Goal: Transaction & Acquisition: Book appointment/travel/reservation

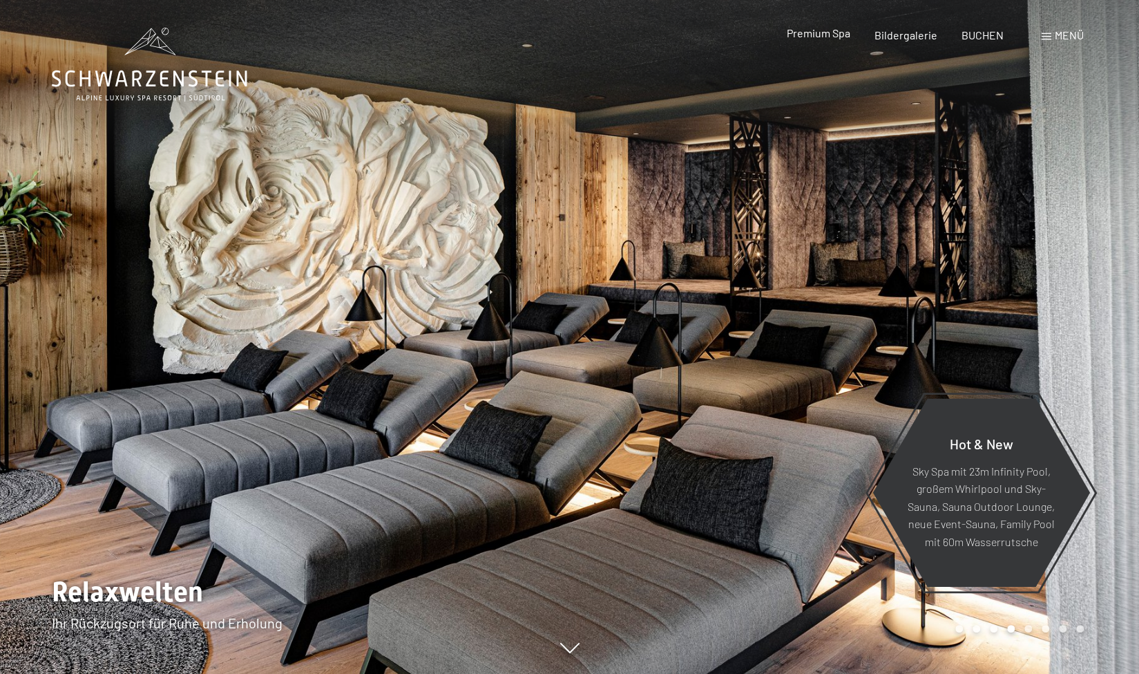
click at [827, 40] on div "Premium Spa" at bounding box center [818, 33] width 64 height 15
click at [1047, 42] on div "Menü" at bounding box center [1063, 35] width 42 height 15
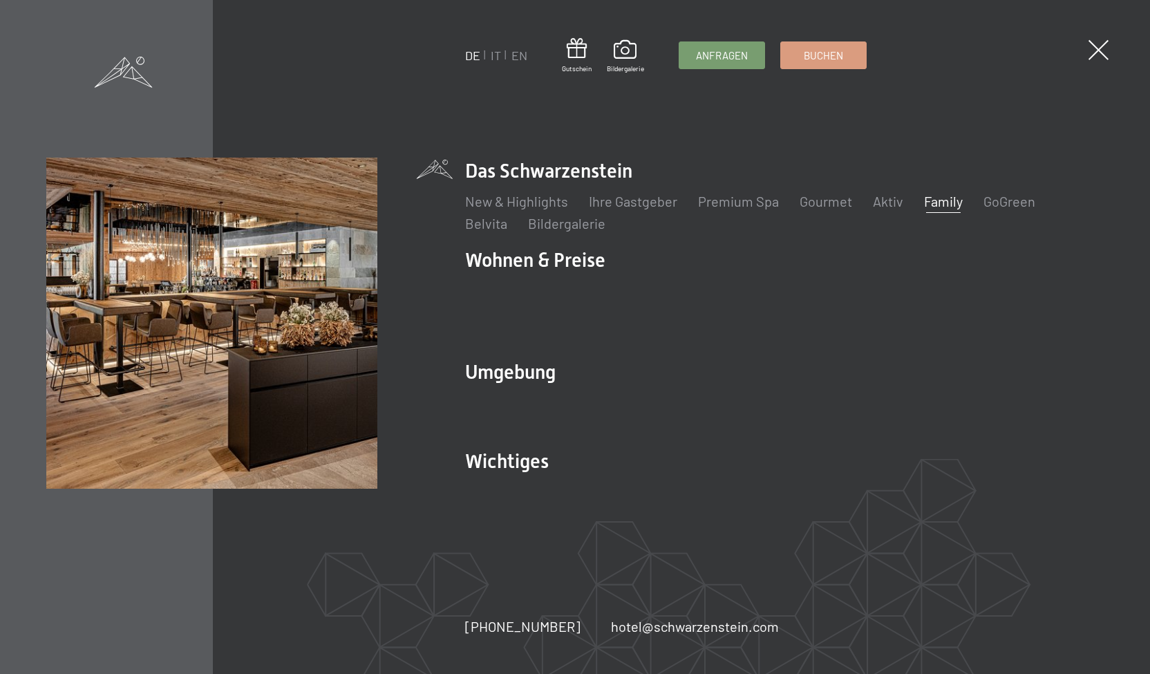
click at [946, 209] on link "Family" at bounding box center [943, 201] width 39 height 17
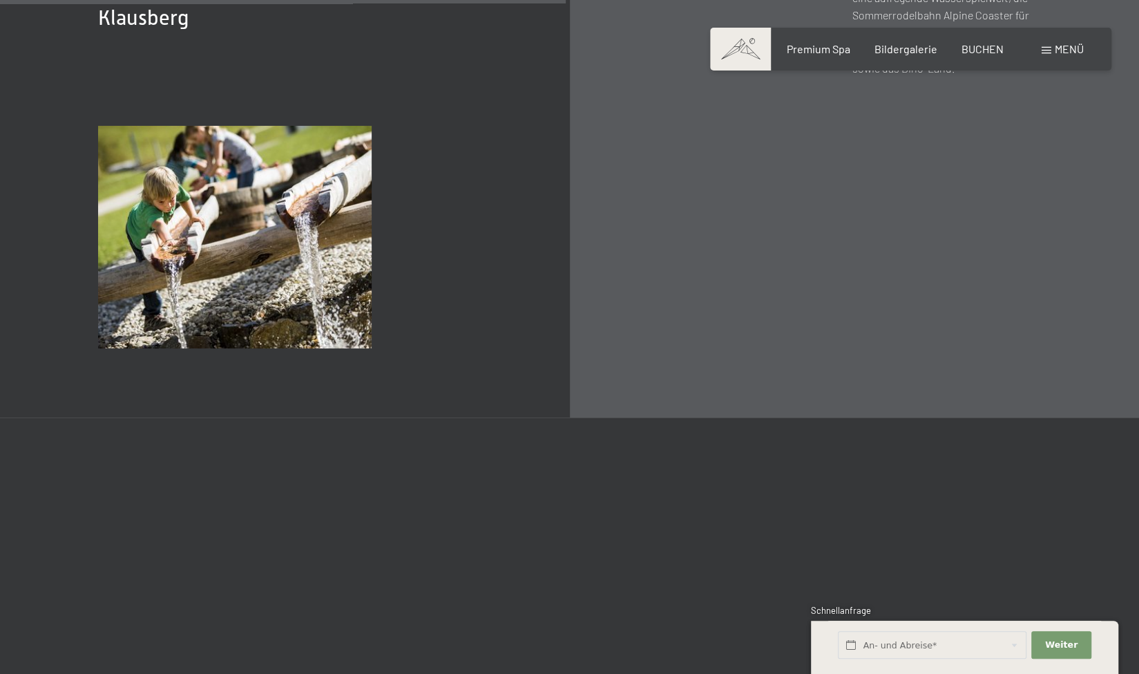
scroll to position [5056, 0]
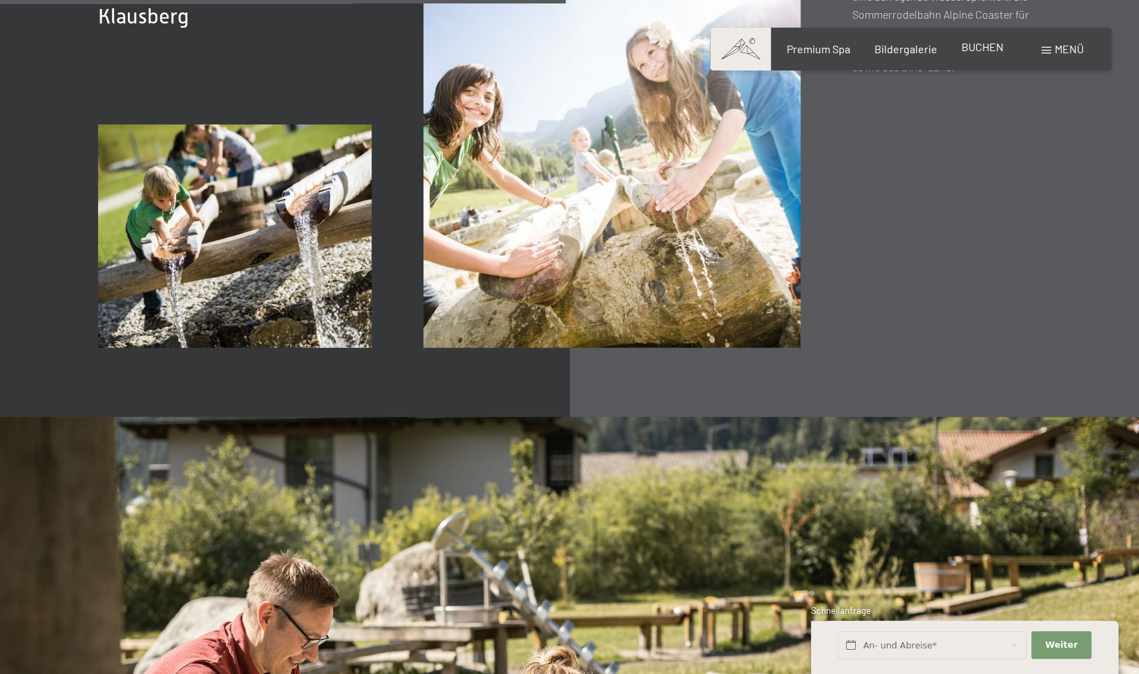
click at [981, 50] on span "BUCHEN" at bounding box center [983, 46] width 42 height 13
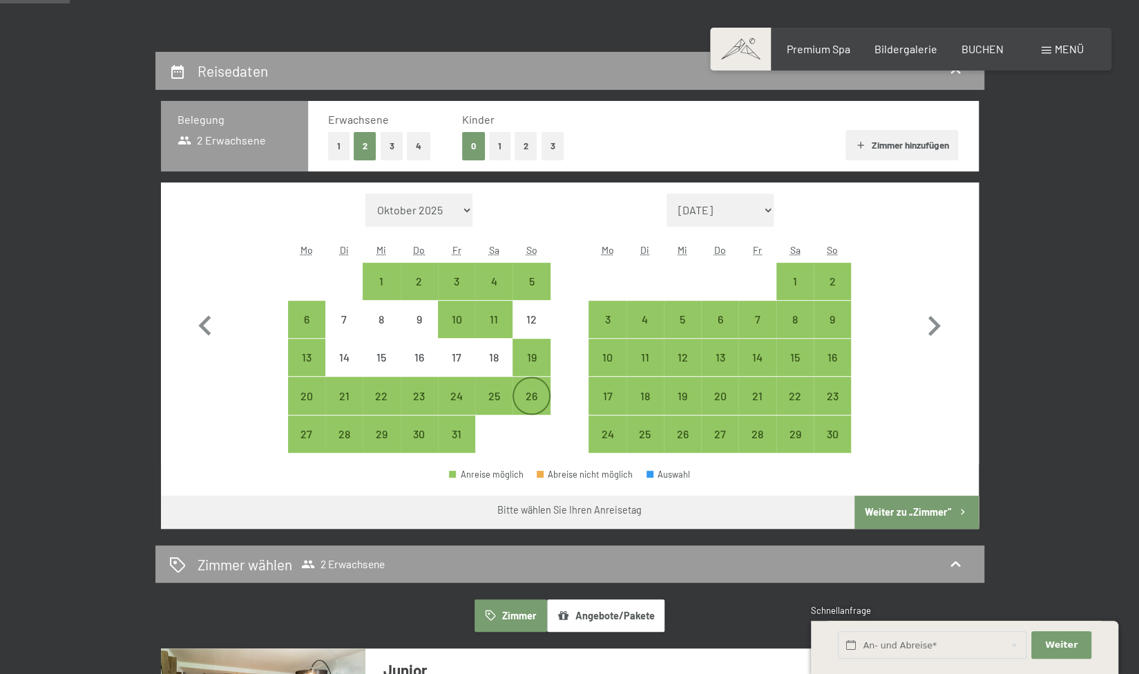
scroll to position [283, 0]
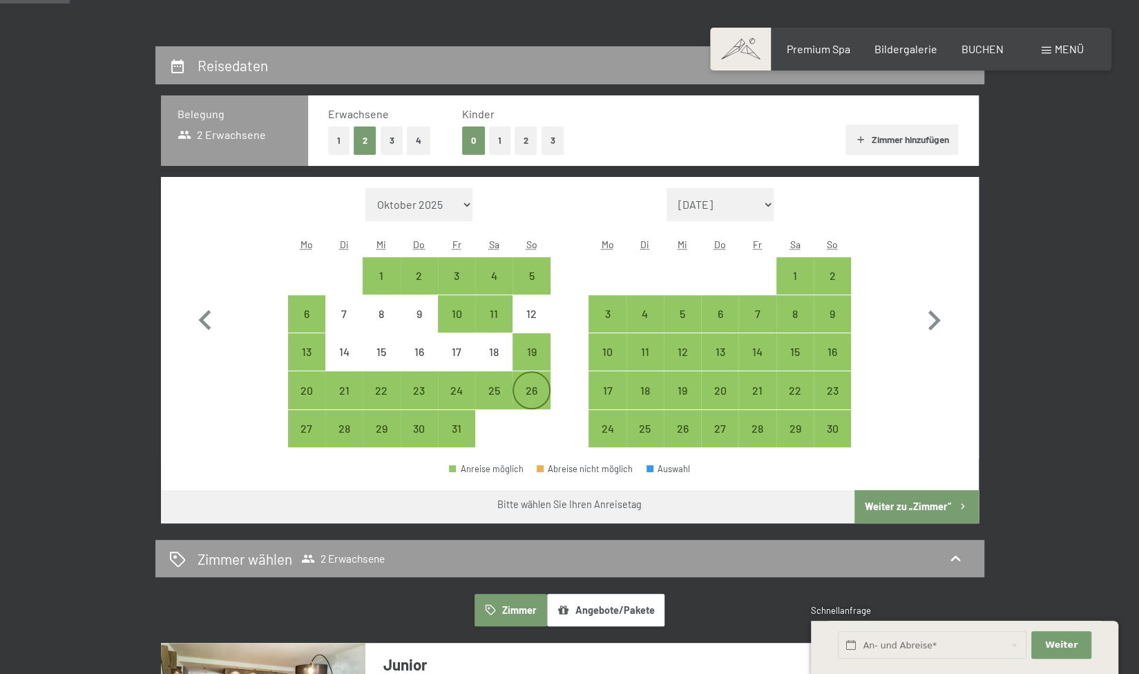
click at [530, 405] on div "26" at bounding box center [531, 402] width 35 height 35
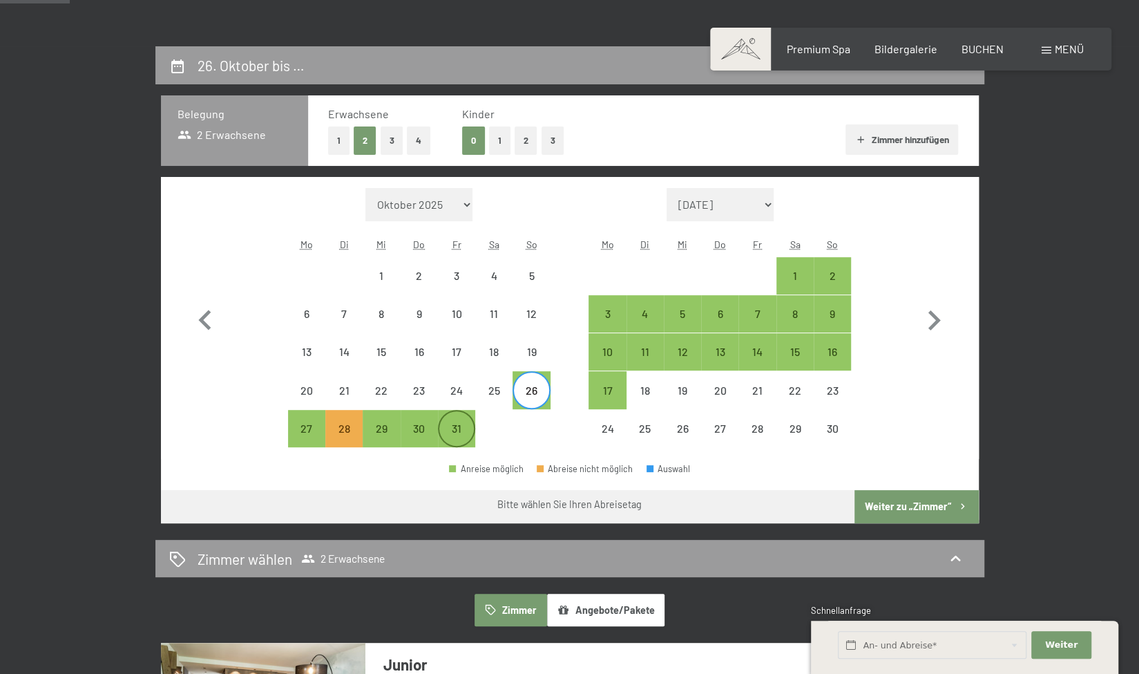
click at [461, 430] on div "31" at bounding box center [456, 440] width 35 height 35
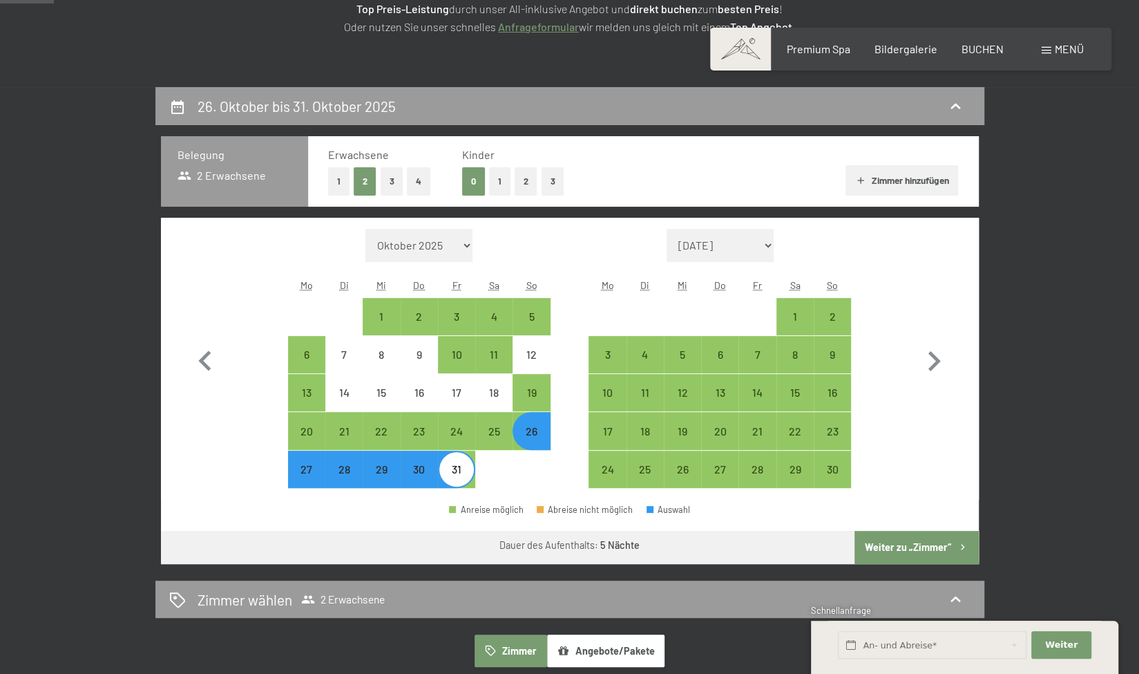
scroll to position [256, 0]
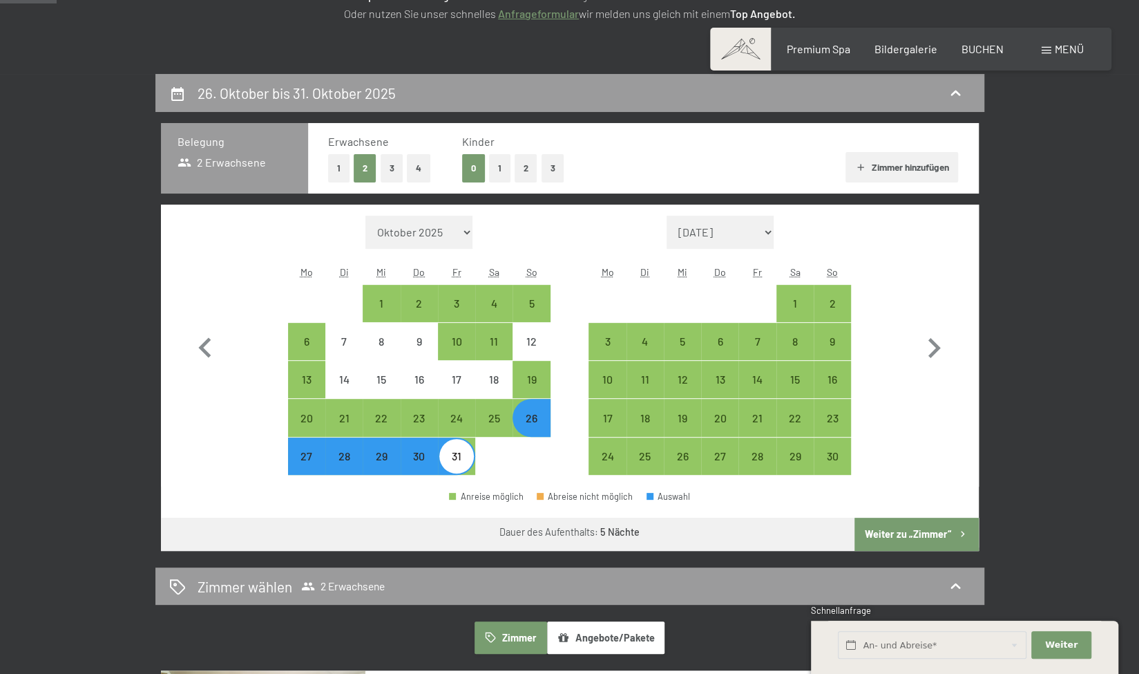
click at [244, 153] on div "Belegung 2 Erwachsene" at bounding box center [234, 158] width 147 height 70
click at [517, 170] on button "2" at bounding box center [526, 168] width 23 height 28
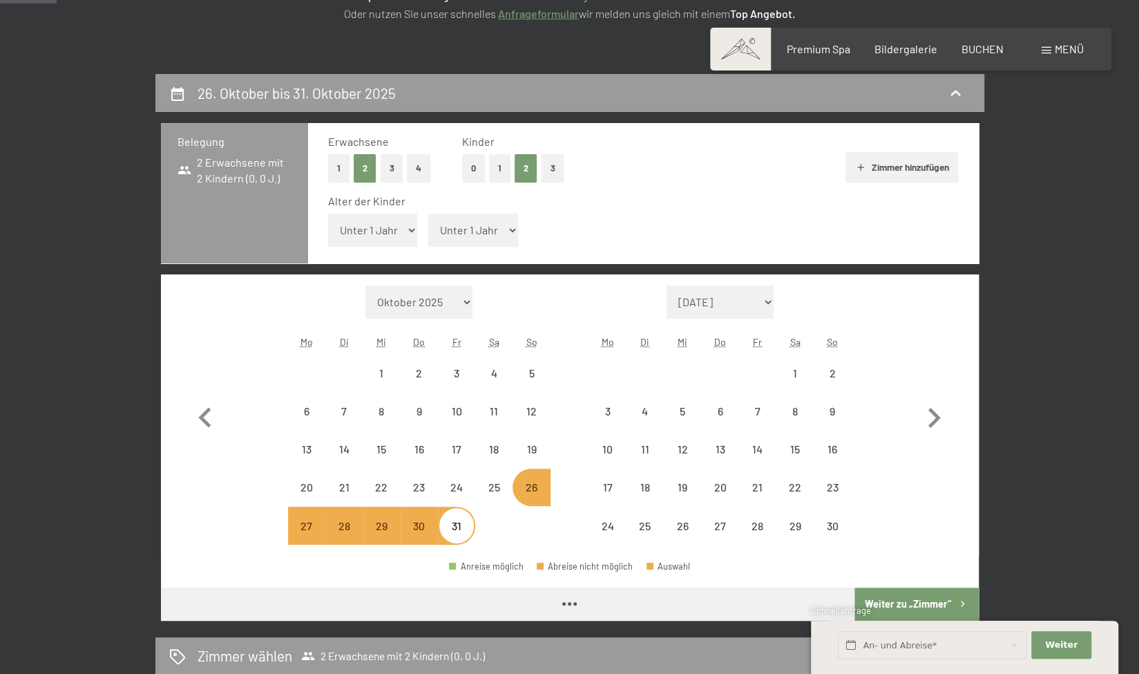
click at [390, 220] on select "Unter 1 Jahr 1 Jahr 2 Jahre 3 Jahre 4 Jahre 5 Jahre 6 Jahre 7 Jahre 8 Jahre 9 J…" at bounding box center [373, 230] width 90 height 33
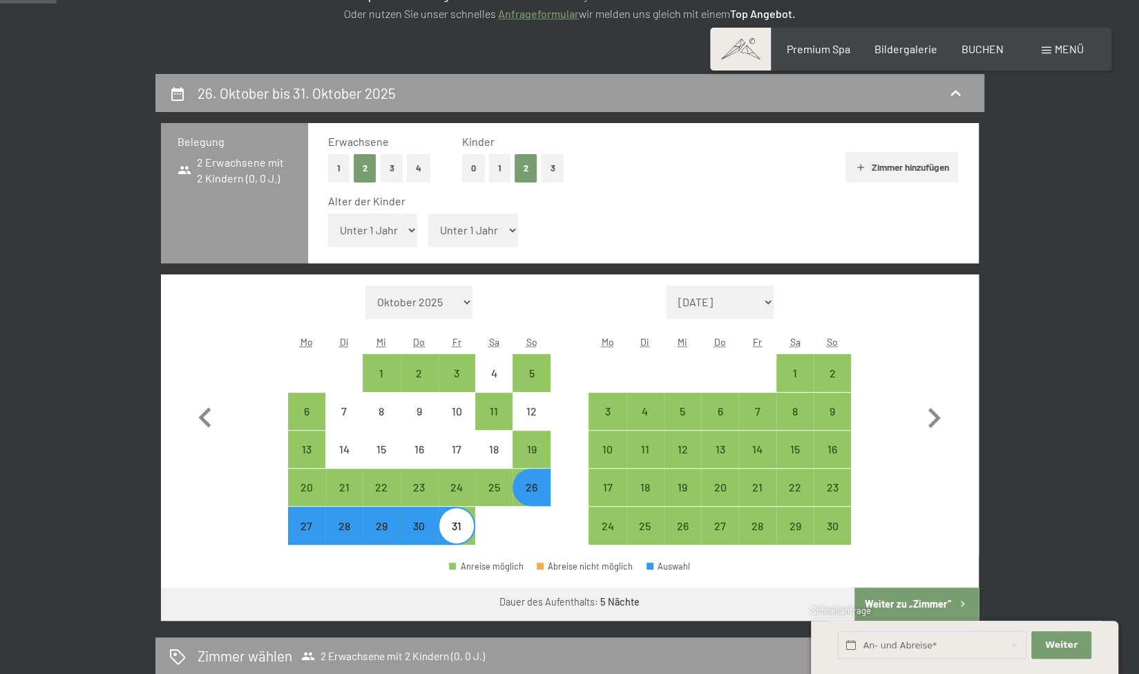
select select "8"
click at [328, 214] on select "Unter 1 Jahr 1 Jahr 2 Jahre 3 Jahre 4 Jahre 5 Jahre 6 Jahre 7 Jahre 8 Jahre 9 J…" at bounding box center [373, 230] width 90 height 33
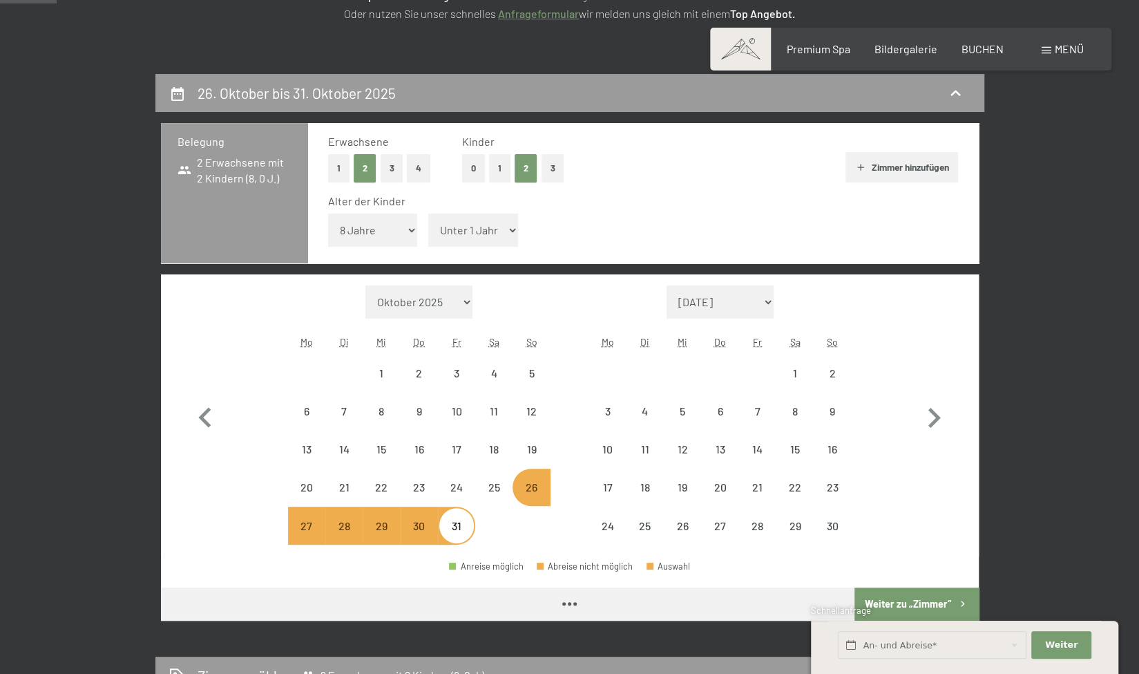
click at [498, 231] on select "Unter 1 Jahr 1 Jahr 2 Jahre 3 Jahre 4 Jahre 5 Jahre 6 Jahre 7 Jahre 8 Jahre 9 J…" at bounding box center [473, 230] width 90 height 33
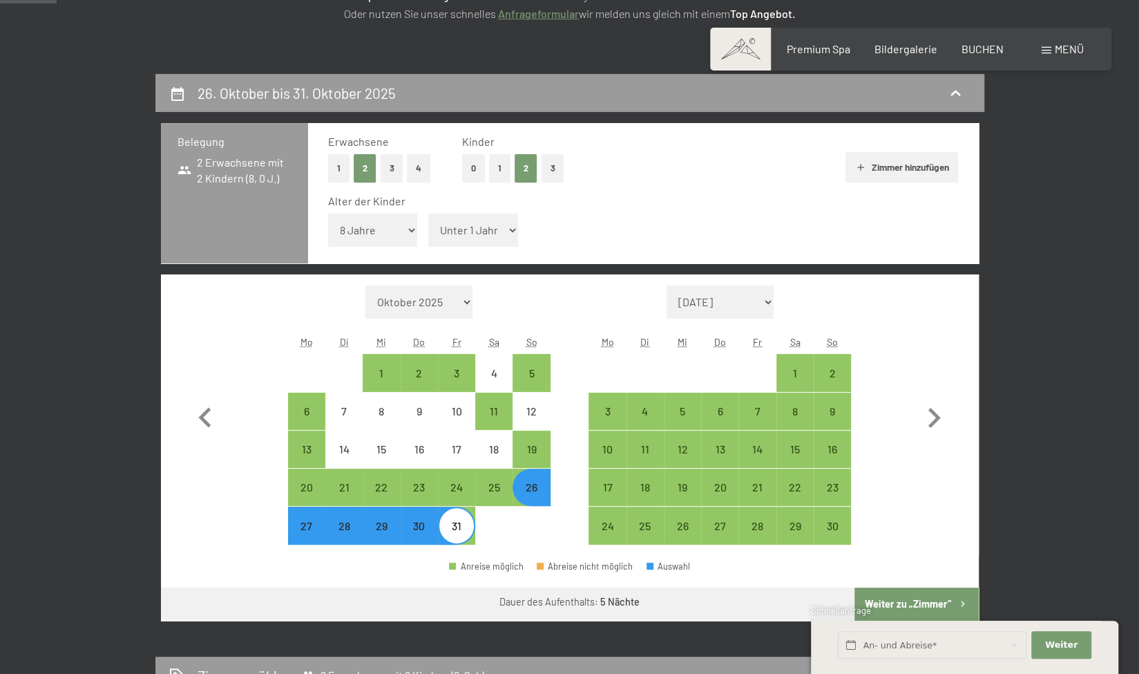
select select "10"
click at [428, 214] on select "Unter 1 Jahr 1 Jahr 2 Jahre 3 Jahre 4 Jahre 5 Jahre 6 Jahre 7 Jahre 8 Jahre 9 J…" at bounding box center [473, 230] width 90 height 33
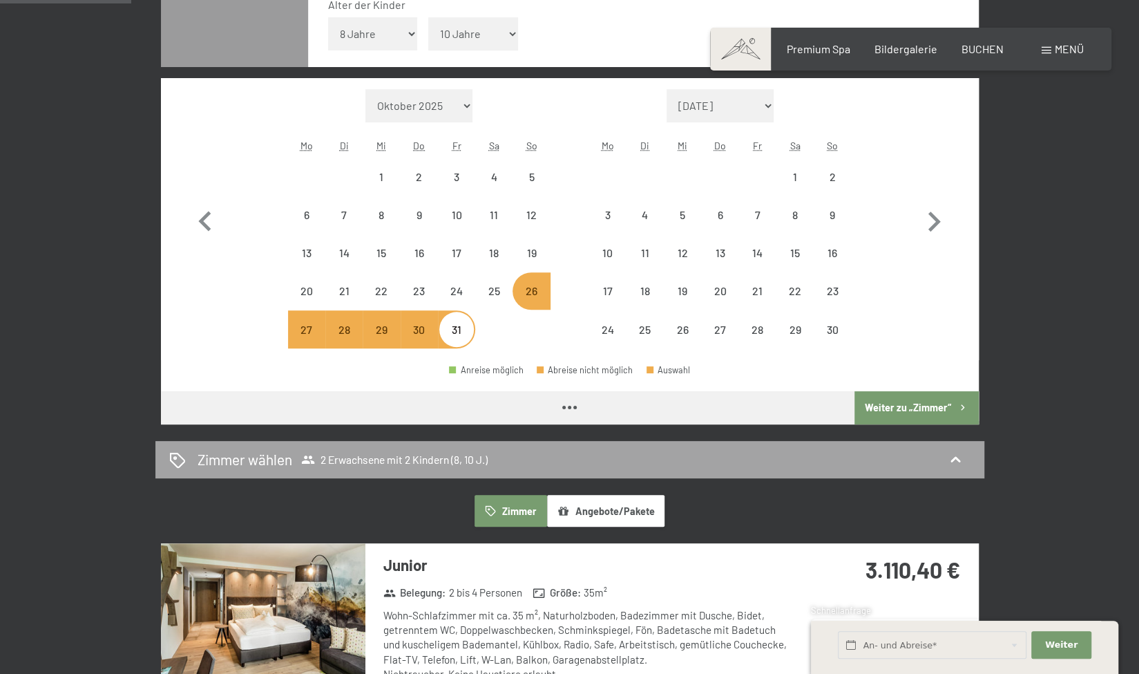
scroll to position [459, 0]
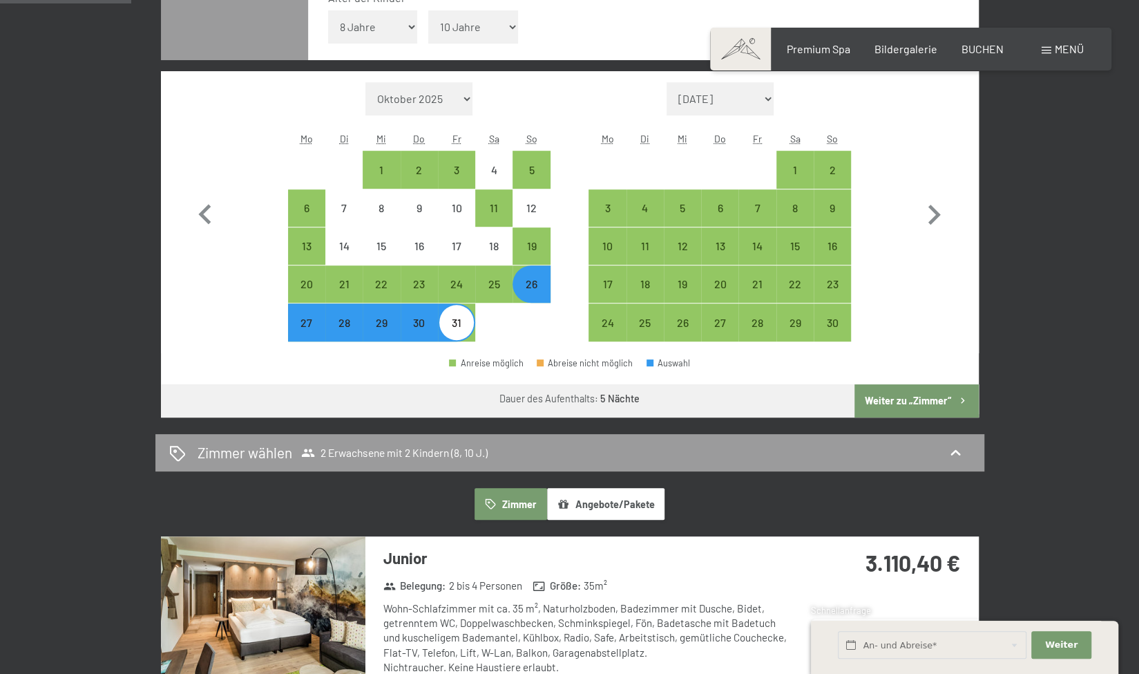
click at [899, 396] on button "Weiter zu „Zimmer“" at bounding box center [917, 400] width 124 height 33
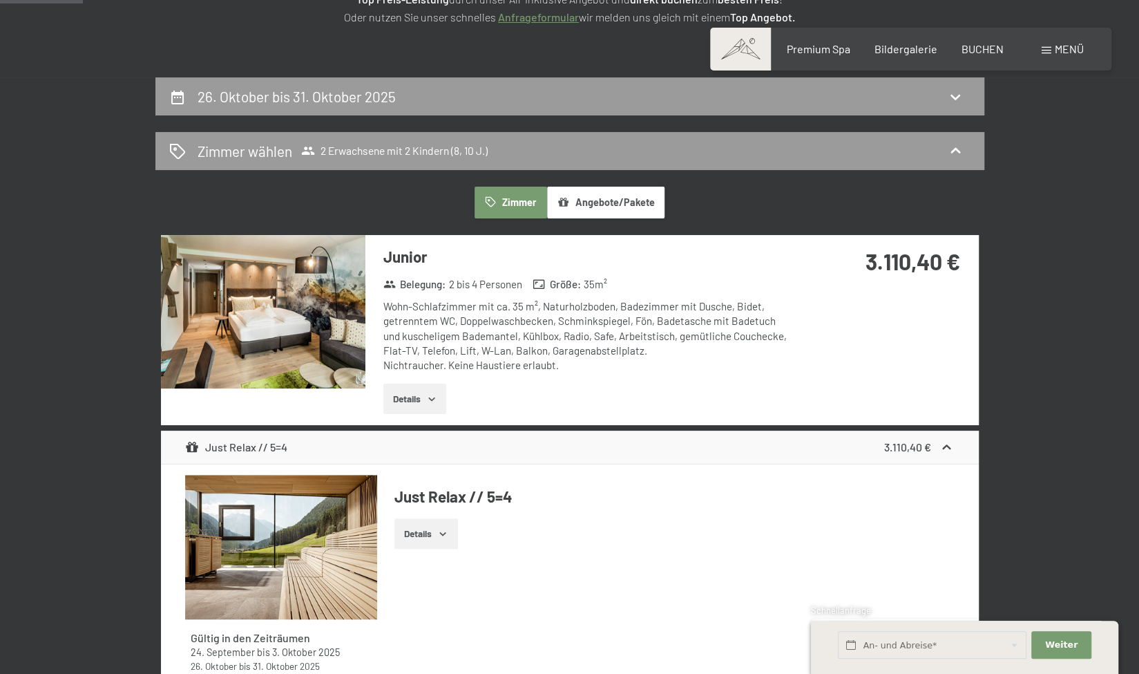
scroll to position [253, 0]
click at [429, 396] on icon "button" at bounding box center [431, 397] width 11 height 11
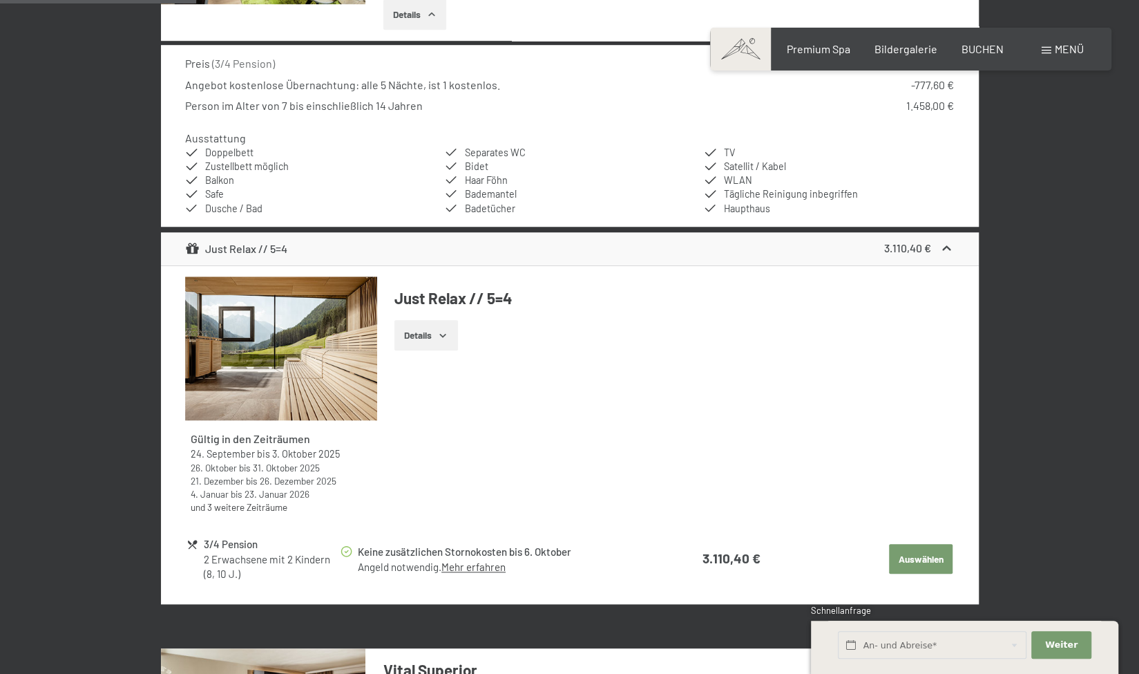
scroll to position [626, 0]
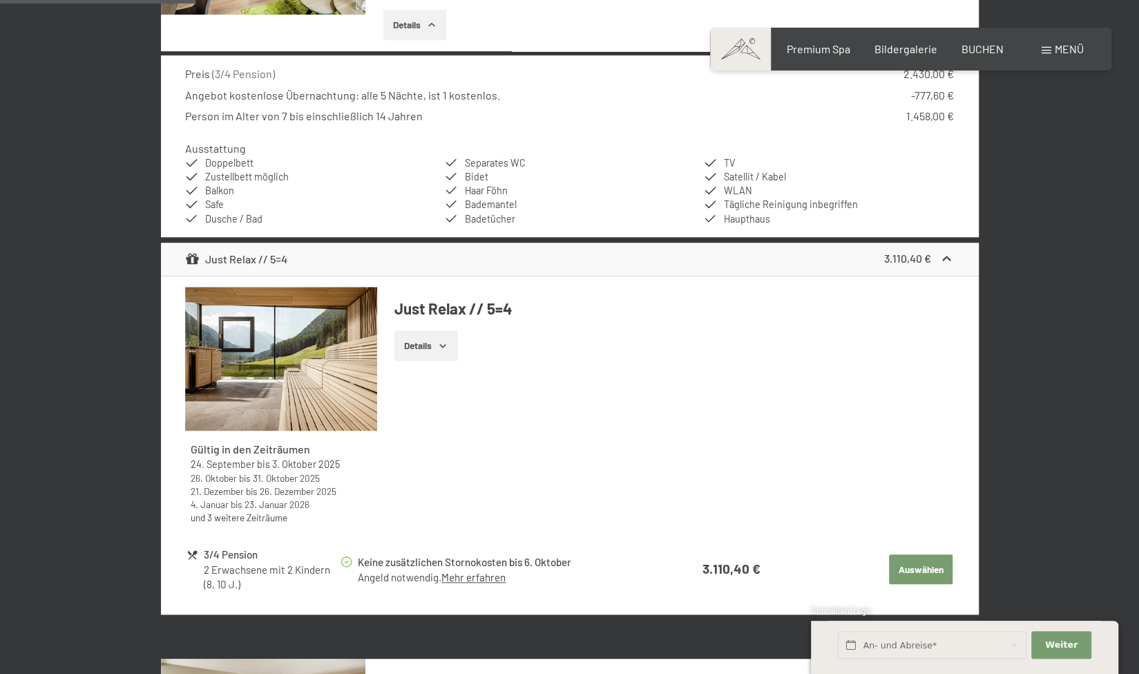
click at [434, 343] on button "Details" at bounding box center [426, 345] width 63 height 30
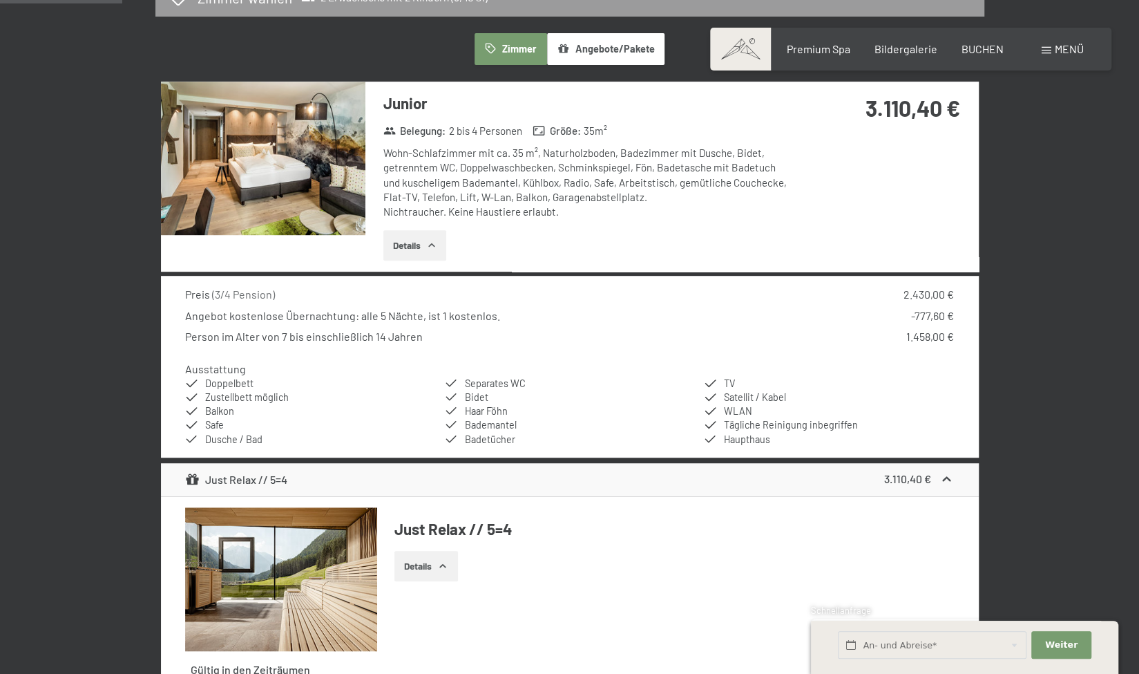
scroll to position [405, 0]
click at [427, 245] on button "Details" at bounding box center [415, 246] width 63 height 30
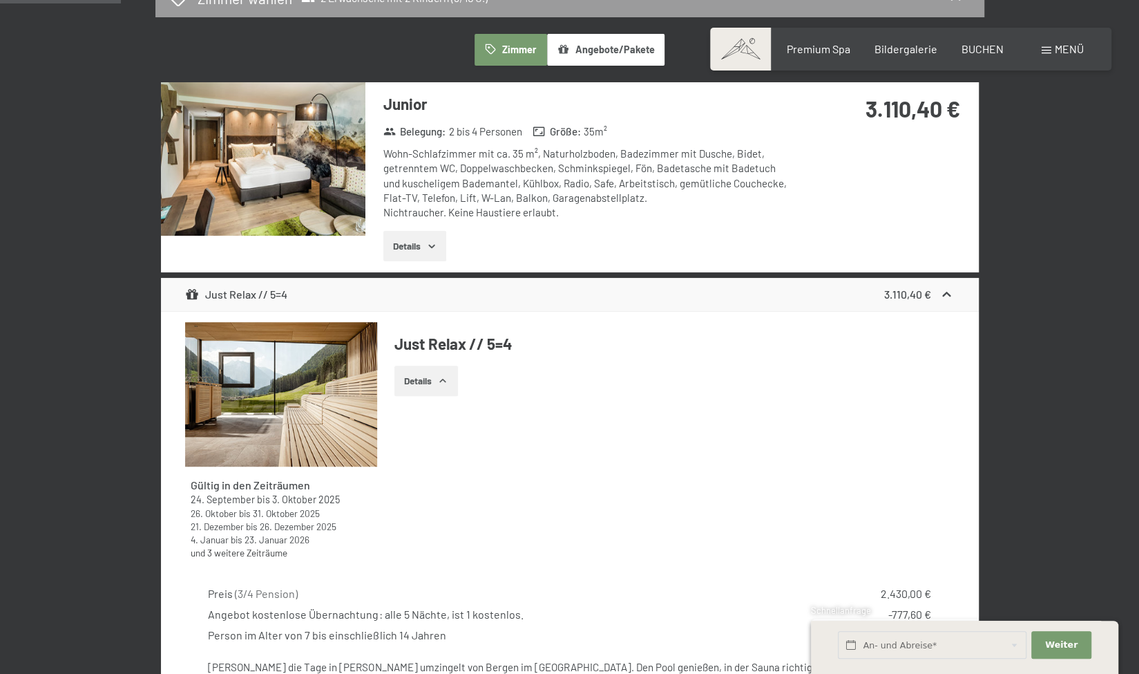
click at [427, 245] on icon "button" at bounding box center [431, 245] width 11 height 11
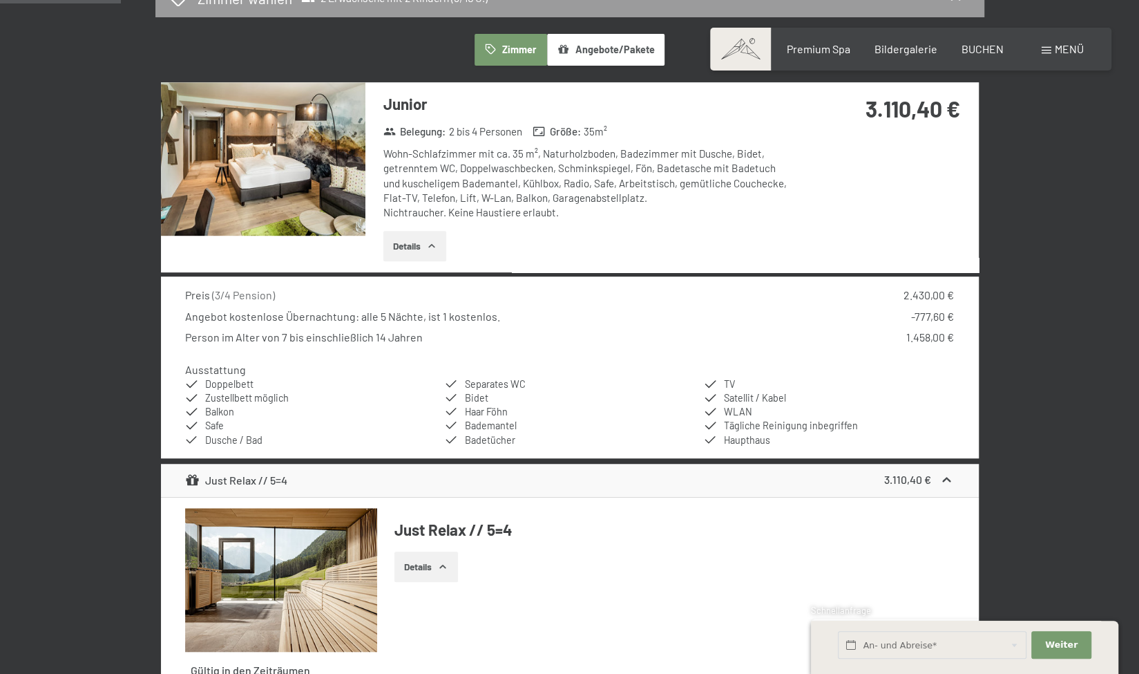
click at [311, 168] on img at bounding box center [263, 158] width 205 height 153
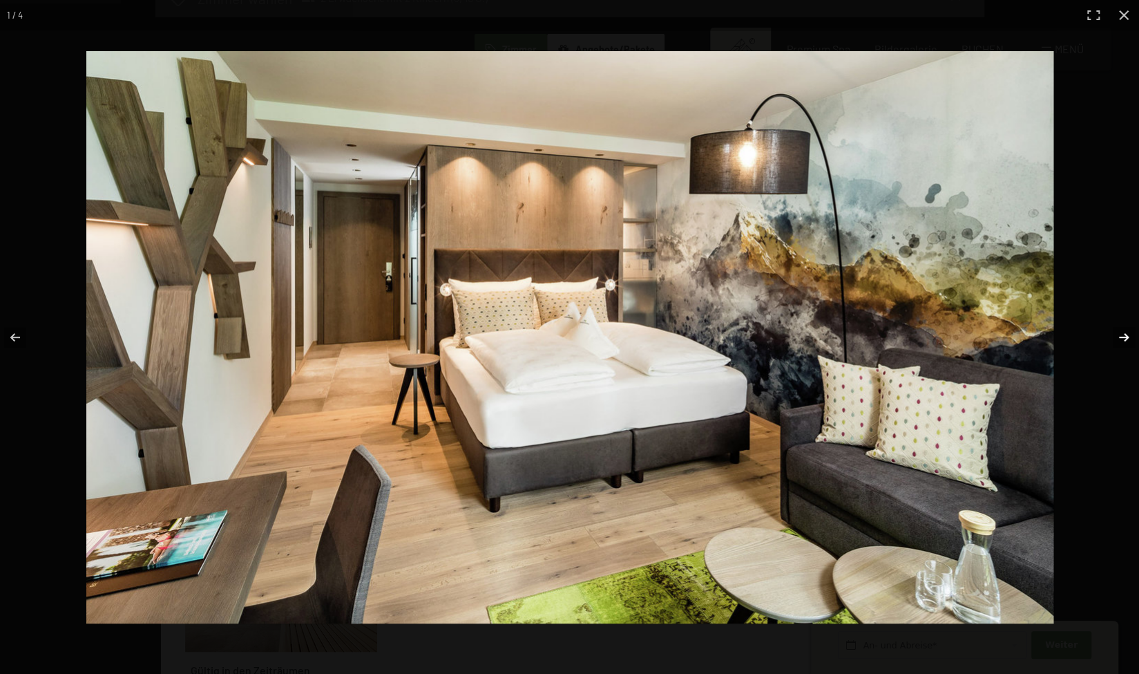
click at [1124, 339] on button "button" at bounding box center [1115, 337] width 48 height 69
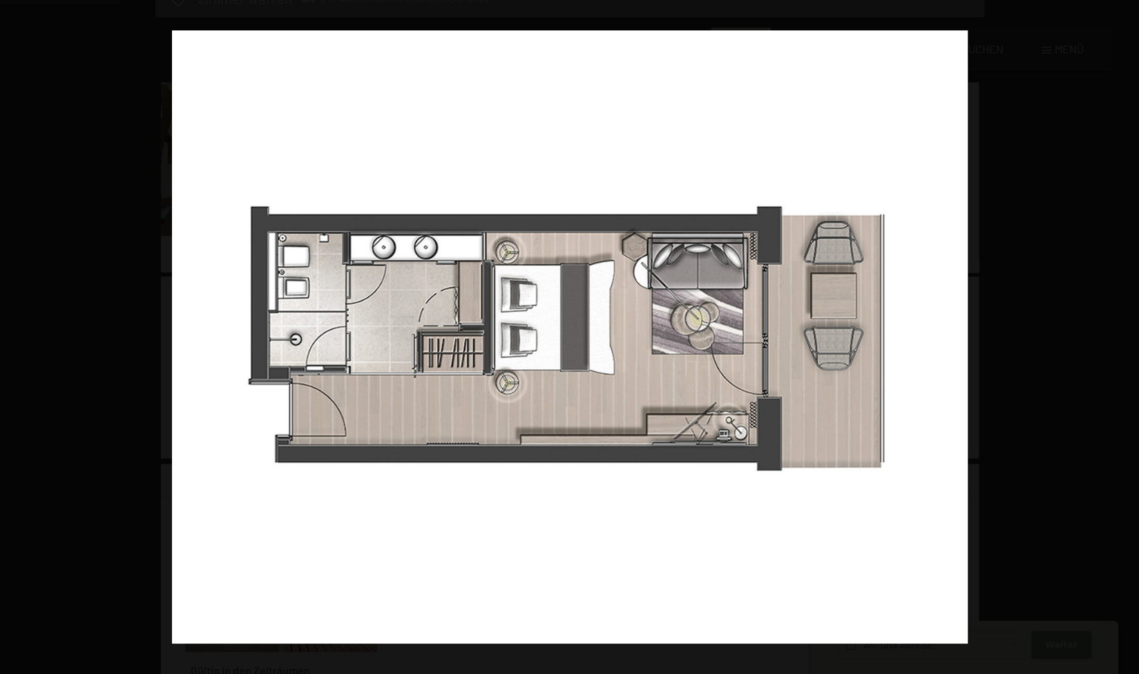
click at [1124, 339] on button "button" at bounding box center [1115, 337] width 48 height 69
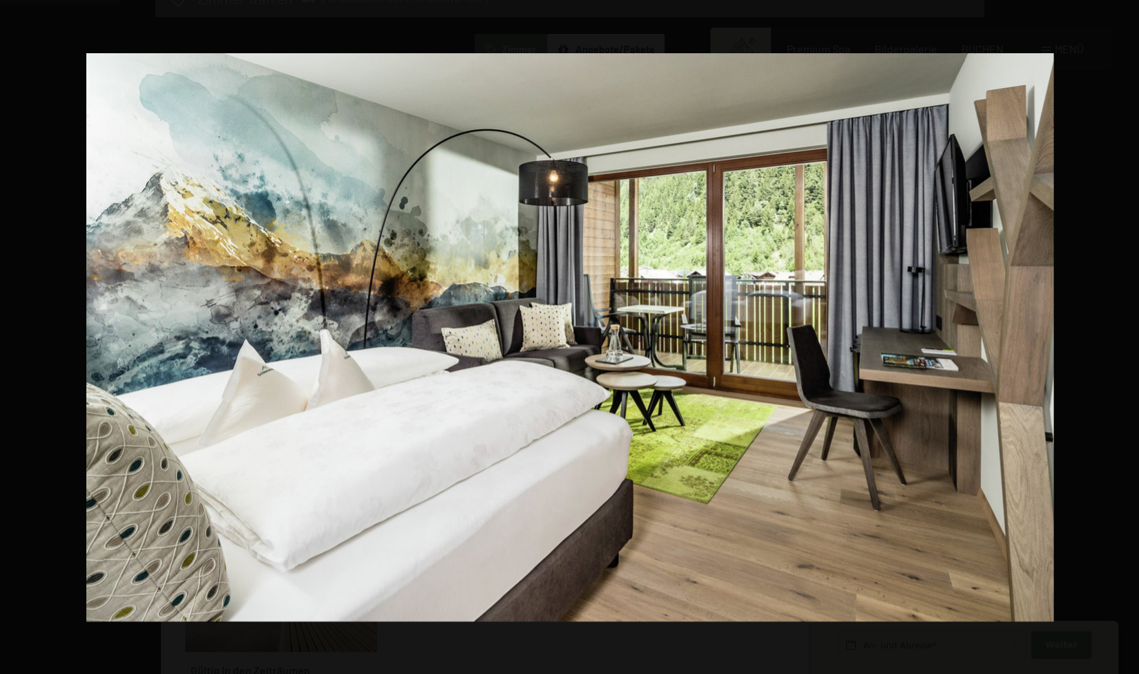
click at [1124, 339] on button "button" at bounding box center [1115, 337] width 48 height 69
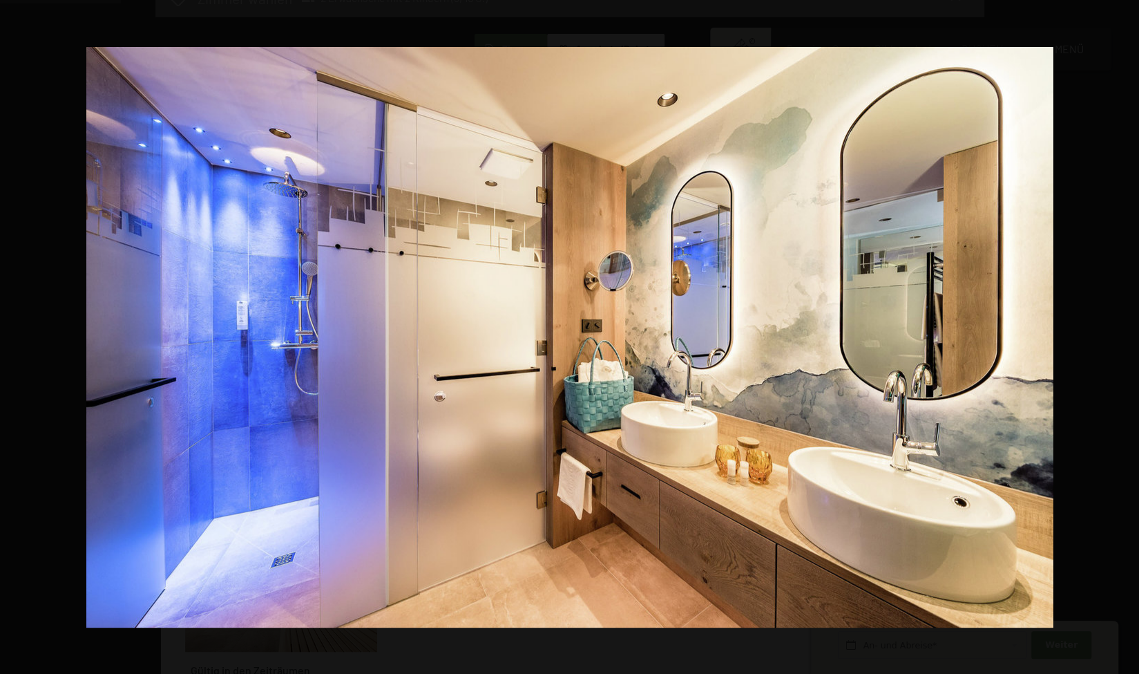
click at [1124, 339] on button "button" at bounding box center [1115, 337] width 48 height 69
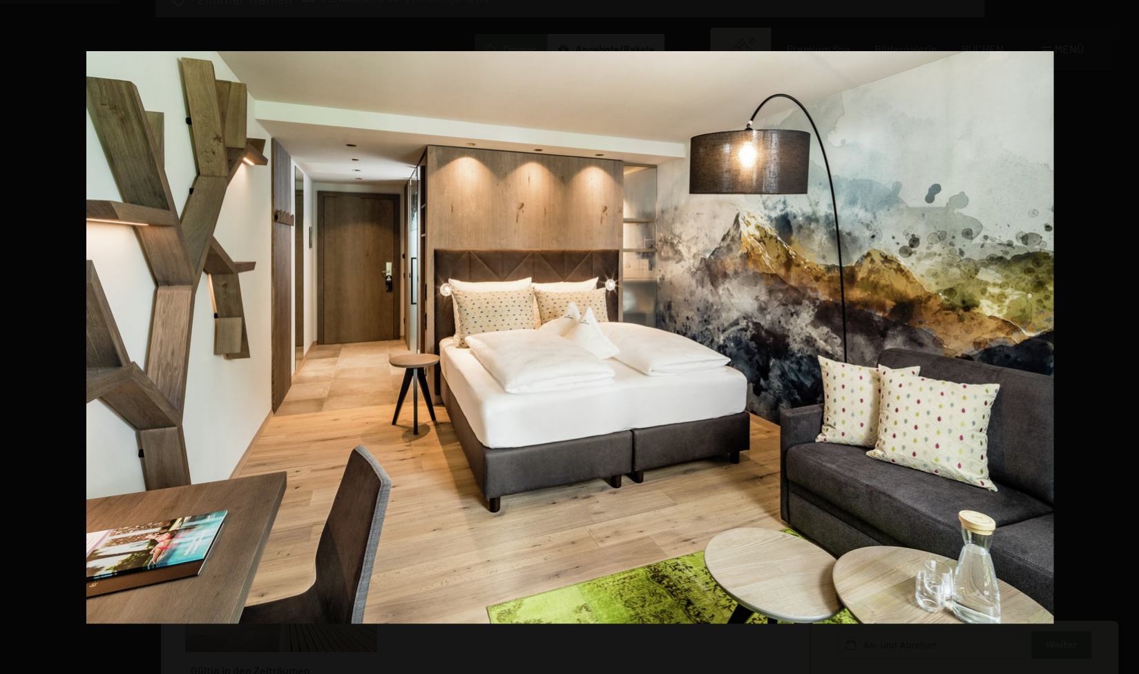
click at [1124, 339] on button "button" at bounding box center [1115, 337] width 48 height 69
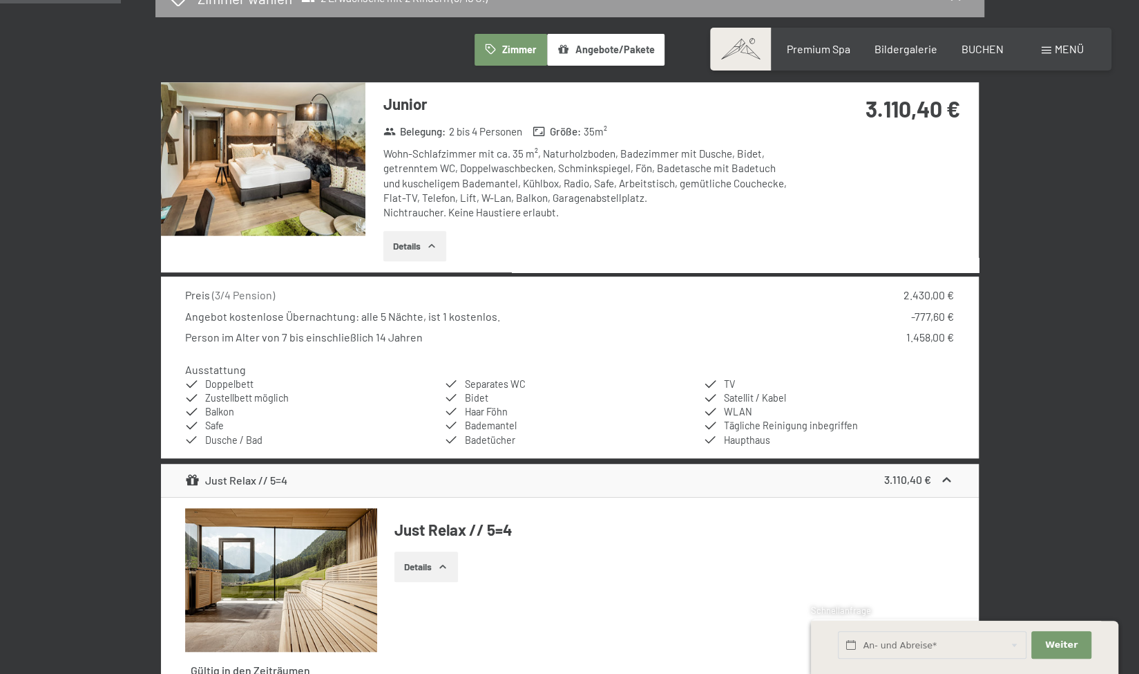
click at [0, 0] on button "button" at bounding box center [0, 0] width 0 height 0
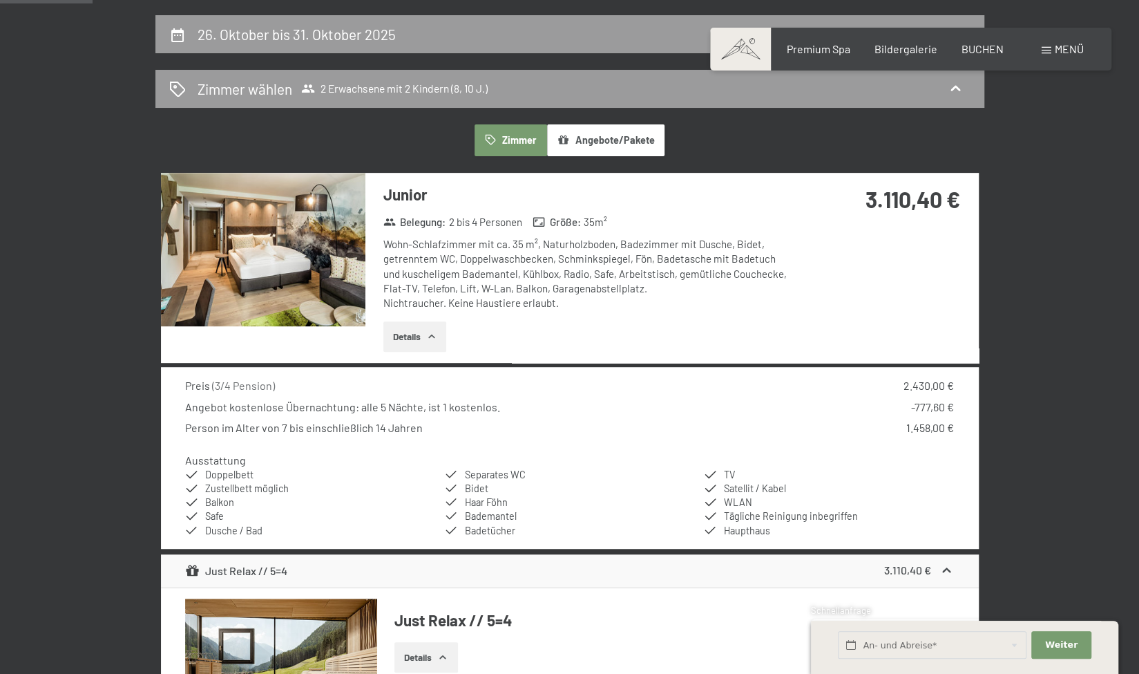
scroll to position [309, 0]
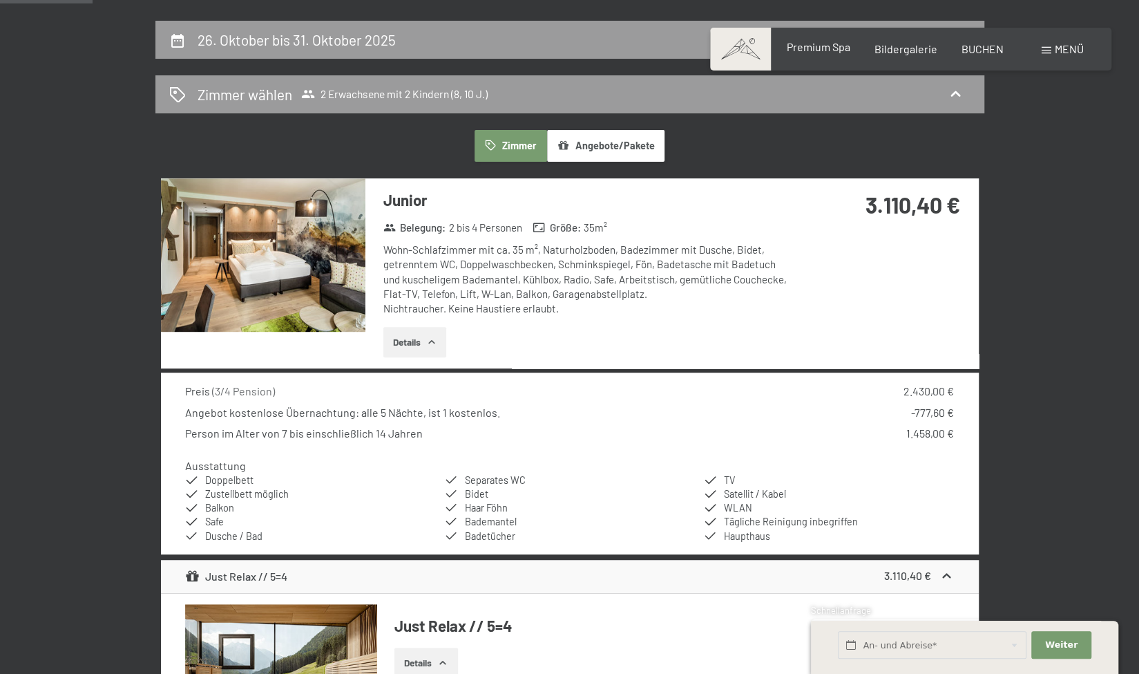
click at [836, 51] on span "Premium Spa" at bounding box center [818, 46] width 64 height 13
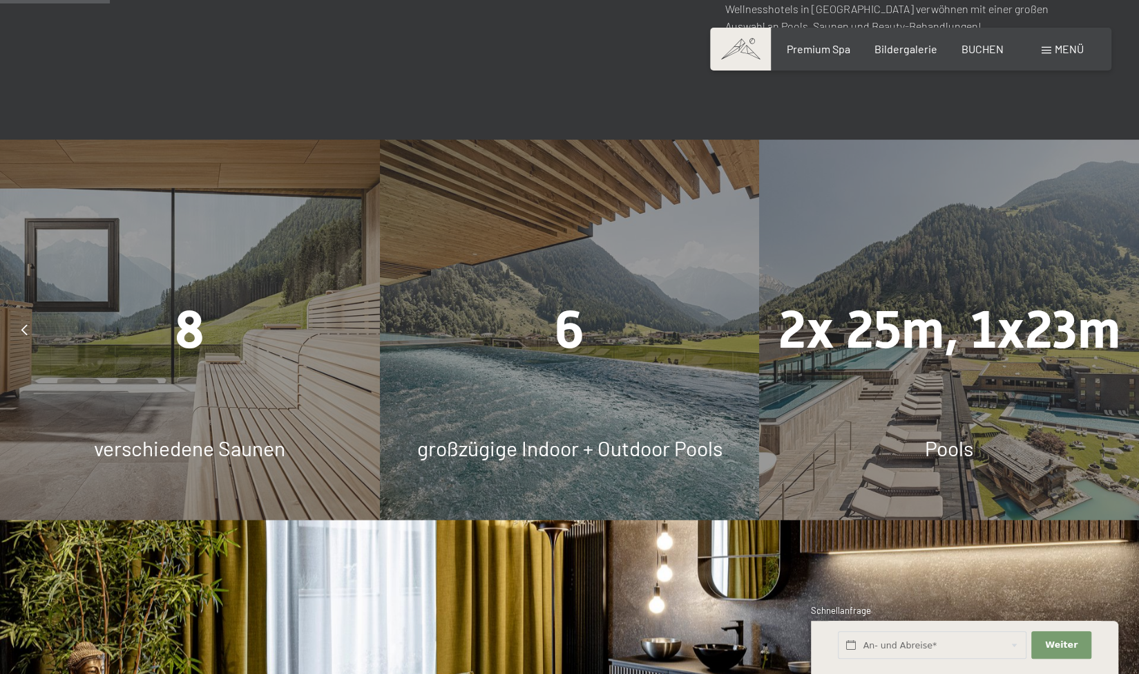
scroll to position [963, 0]
click at [574, 343] on span "6" at bounding box center [570, 329] width 30 height 61
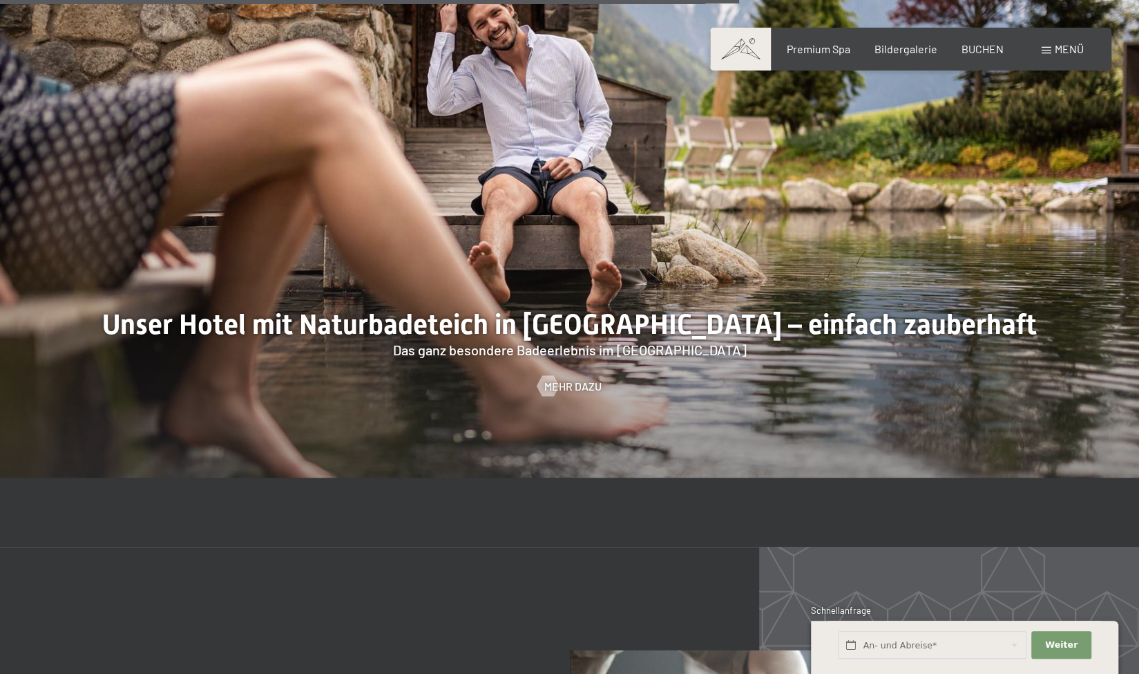
scroll to position [5522, 0]
